Goal: Use online tool/utility: Utilize a website feature to perform a specific function

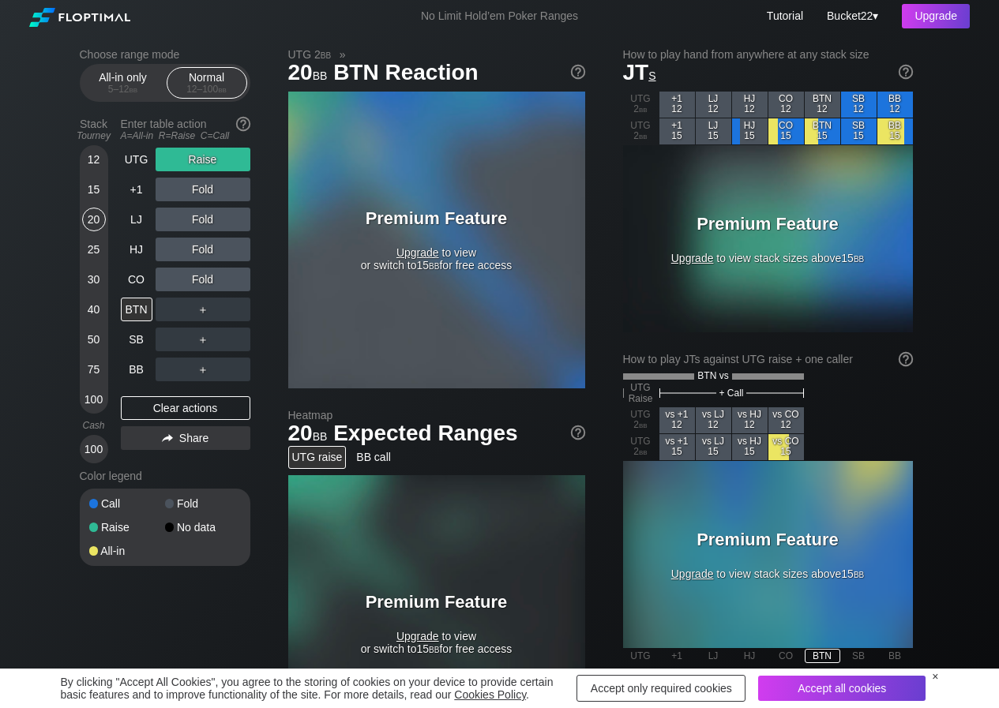
click at [410, 315] on div "Premium Feature Upgrade to view or switch to 15 bb for free access" at bounding box center [436, 240] width 297 height 297
click at [417, 251] on span "Upgrade" at bounding box center [417, 252] width 43 height 13
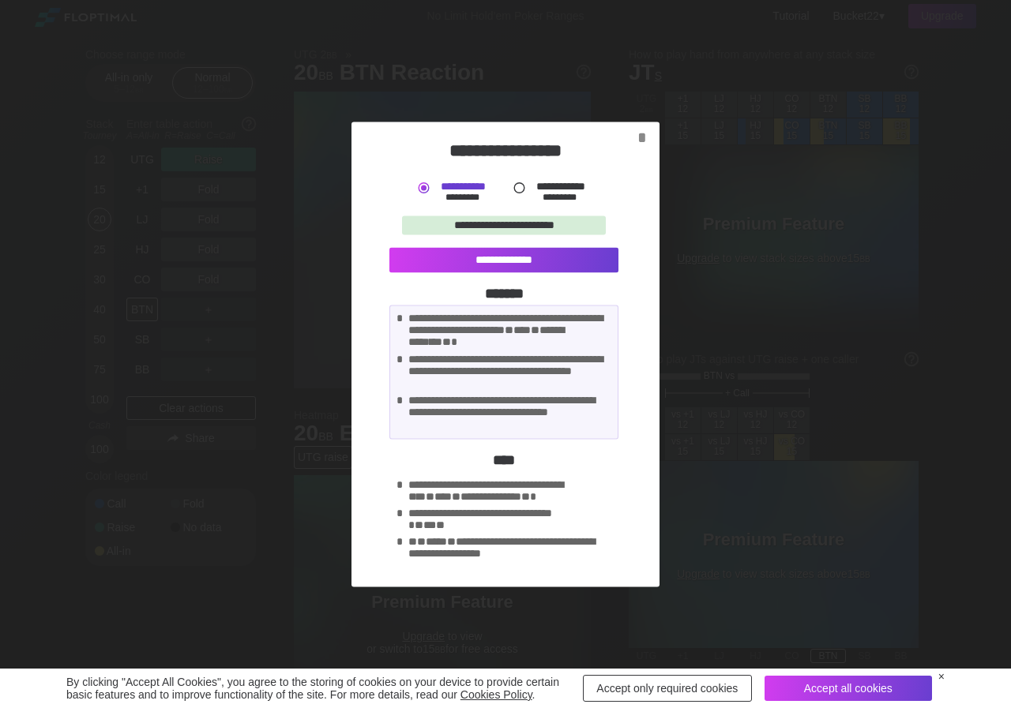
click at [641, 147] on div "**********" at bounding box center [505, 354] width 308 height 465
click at [640, 139] on div "*" at bounding box center [642, 137] width 22 height 18
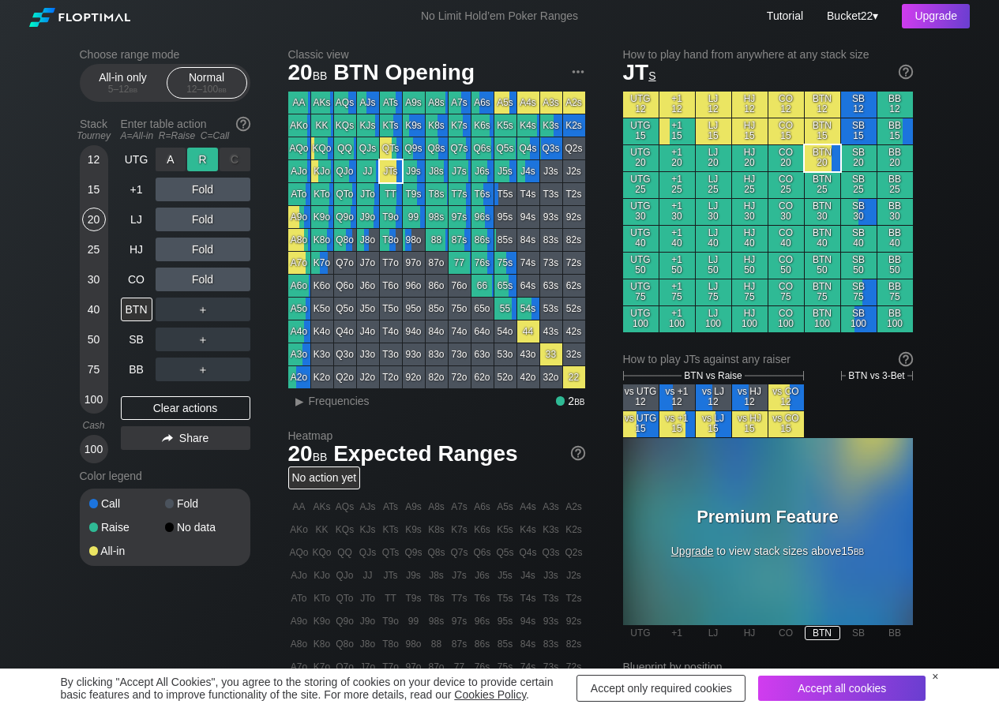
click at [192, 164] on div "R ✕" at bounding box center [202, 160] width 31 height 24
click at [201, 164] on div "R ✕" at bounding box center [202, 160] width 31 height 24
click at [199, 78] on div "Normal 12 – 100 bb" at bounding box center [207, 83] width 73 height 30
click at [227, 603] on div "Choose range mode All-in only 5 – 12 bb Normal 12 – 100 bb Stack Tourney Enter …" at bounding box center [500, 536] width 866 height 1008
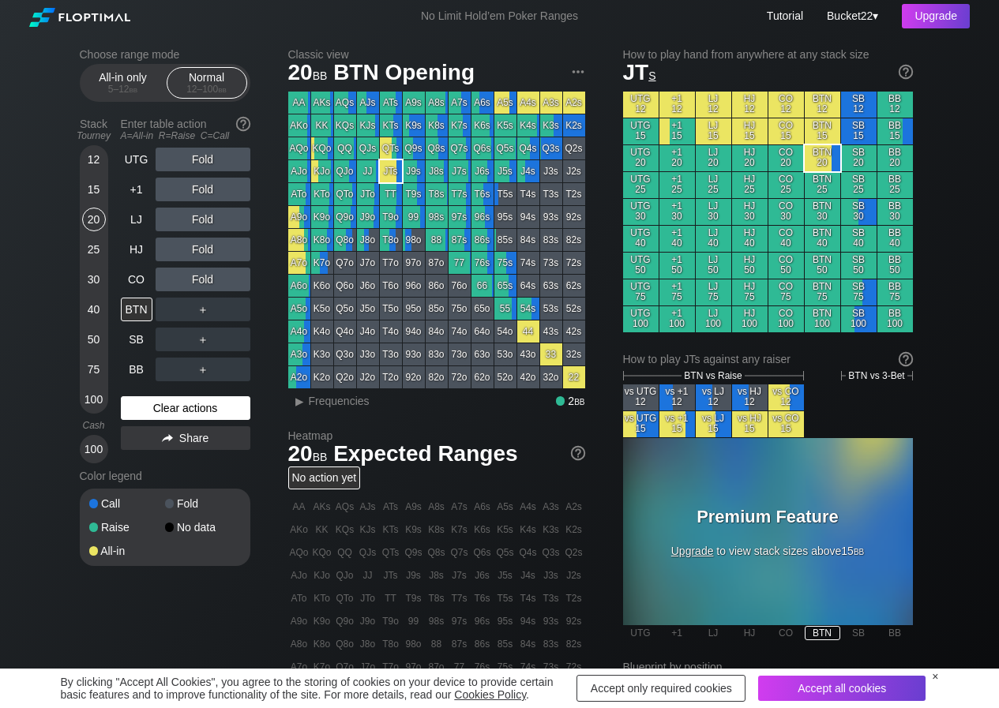
click at [193, 410] on div "Clear actions" at bounding box center [186, 408] width 130 height 24
click at [90, 119] on div "Stack Tourney" at bounding box center [93, 129] width 41 height 36
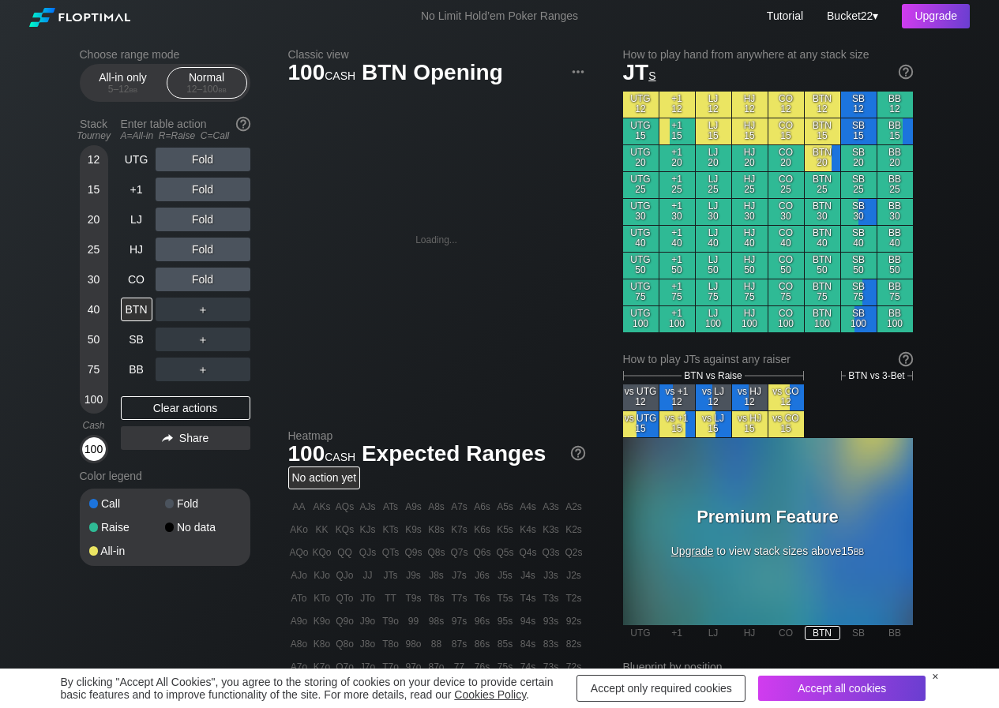
click at [89, 451] on div "100" at bounding box center [94, 449] width 24 height 24
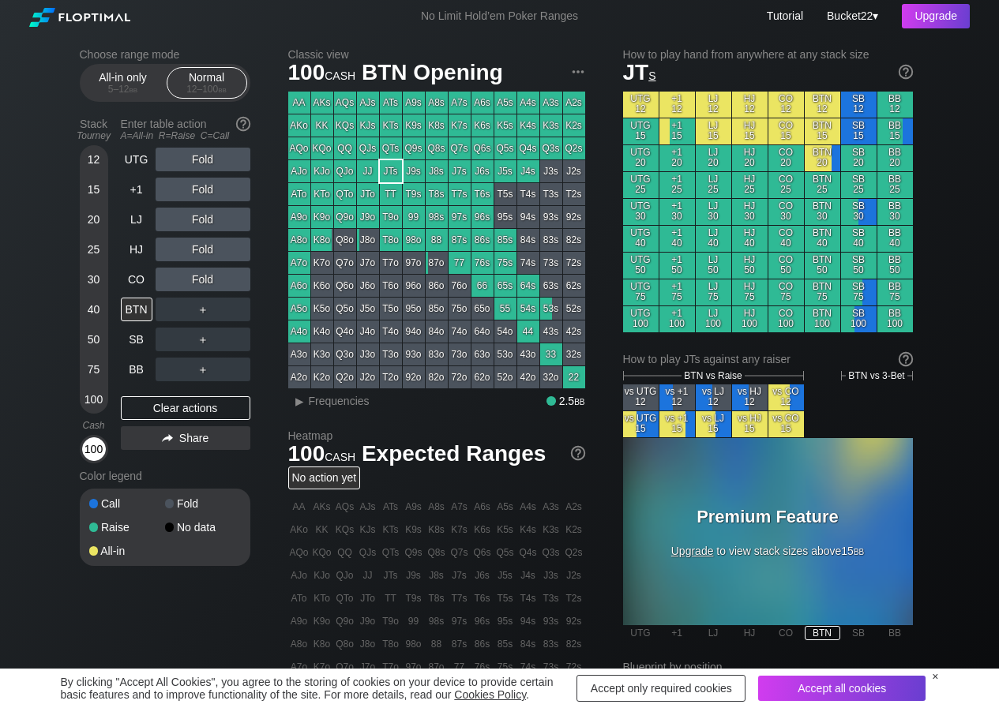
click at [90, 452] on div "100" at bounding box center [94, 449] width 24 height 24
click at [205, 160] on div "R ✕" at bounding box center [202, 160] width 31 height 24
click at [202, 184] on div "R ✕" at bounding box center [202, 190] width 31 height 24
click at [155, 622] on div "Choose range mode All-in only 5 – 12 bb Normal 12 – 100 bb Stack Tourney Enter …" at bounding box center [500, 536] width 866 height 1008
